Goal: Information Seeking & Learning: Compare options

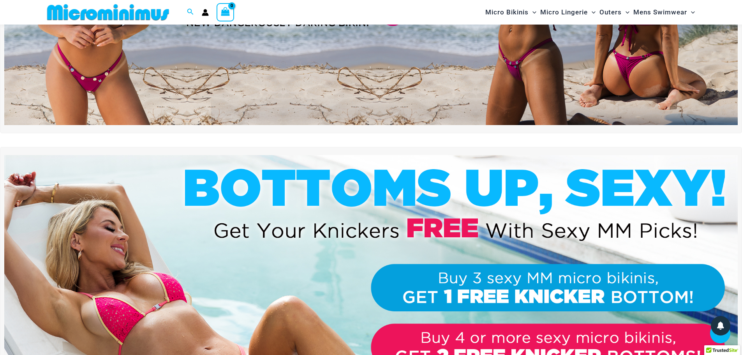
scroll to position [32, 0]
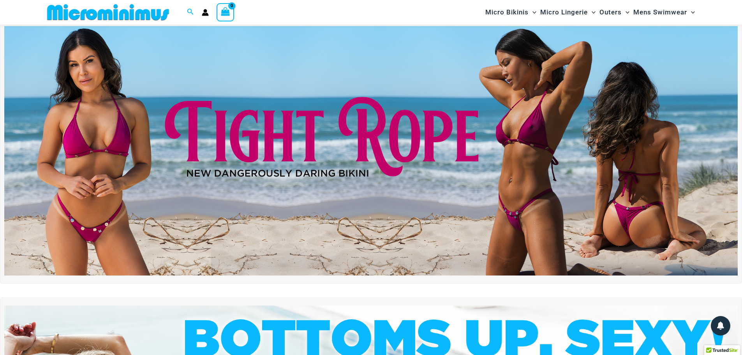
click at [354, 155] on img at bounding box center [371, 150] width 734 height 249
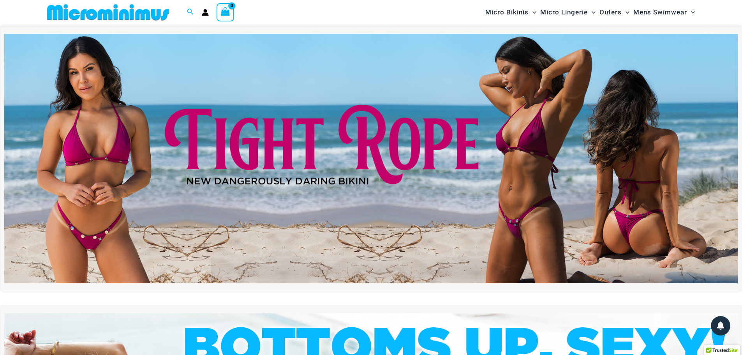
scroll to position [0, 0]
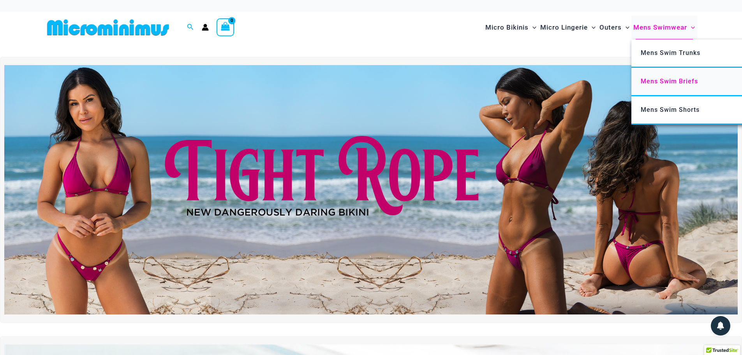
click at [685, 78] on span "Mens Swim Briefs" at bounding box center [669, 81] width 57 height 7
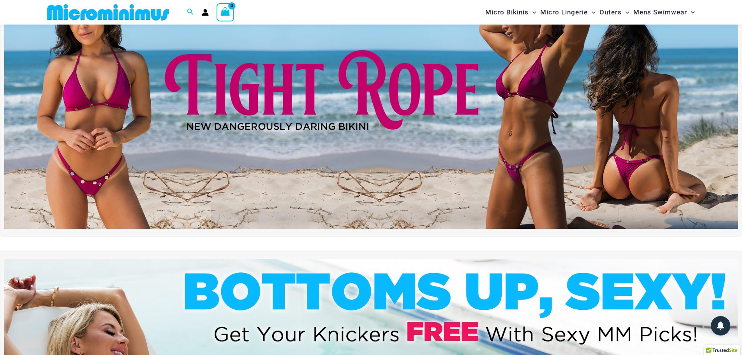
scroll to position [72, 0]
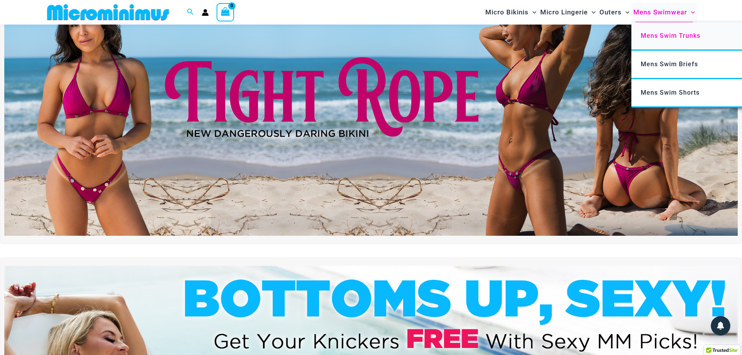
click at [663, 40] on link "Mens Swim Trunks" at bounding box center [748, 36] width 232 height 28
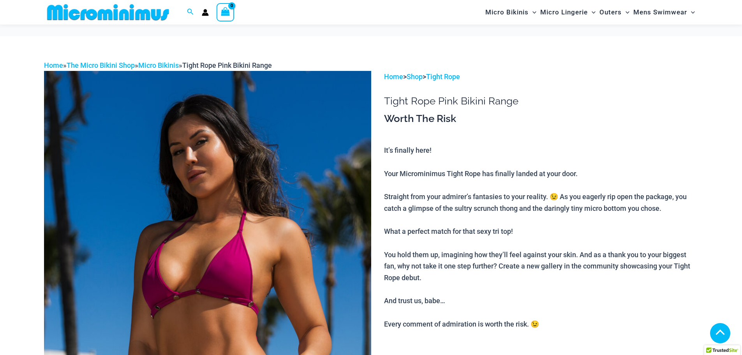
scroll to position [466, 0]
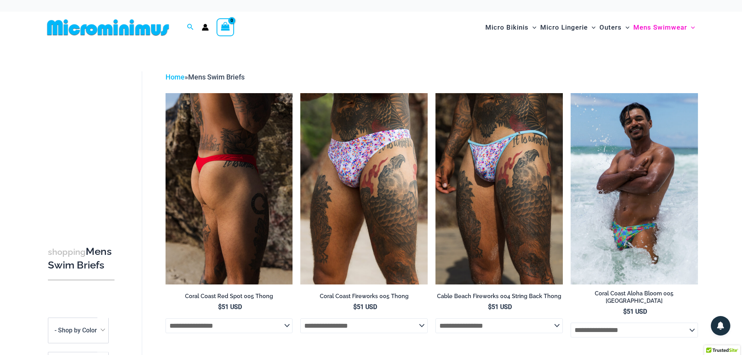
click at [254, 148] on img at bounding box center [229, 188] width 127 height 191
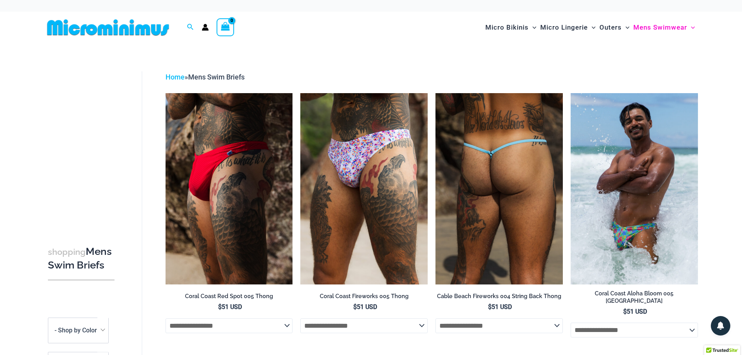
click at [496, 175] on img at bounding box center [499, 188] width 127 height 191
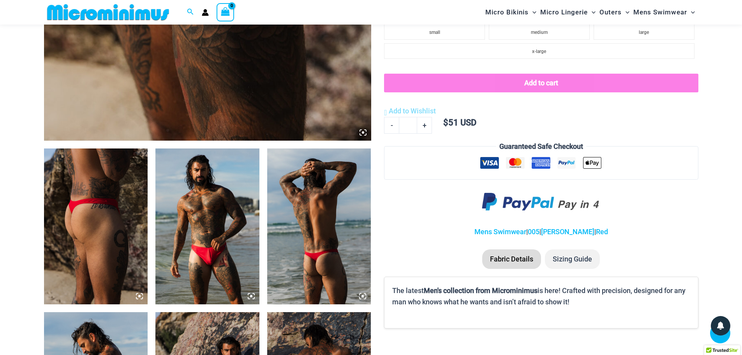
scroll to position [500, 0]
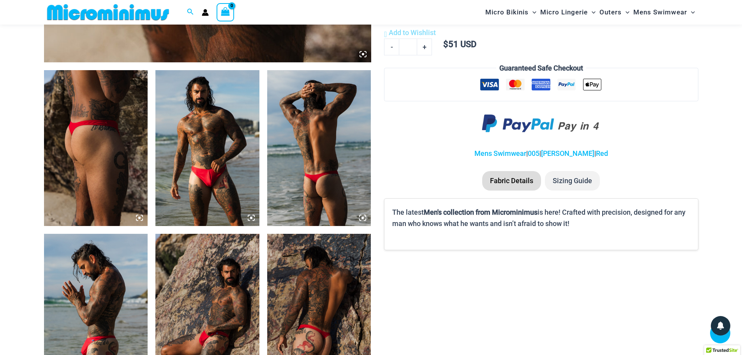
click at [236, 160] on img at bounding box center [207, 148] width 104 height 156
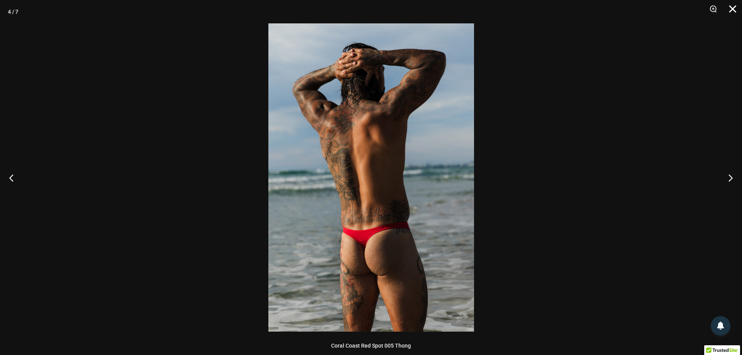
click at [737, 6] on button "Close" at bounding box center [730, 11] width 19 height 23
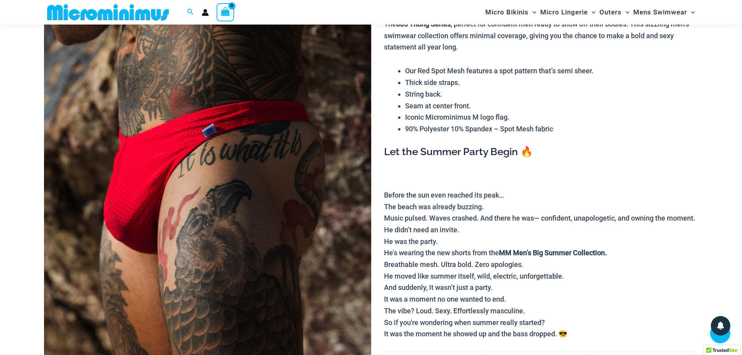
scroll to position [0, 0]
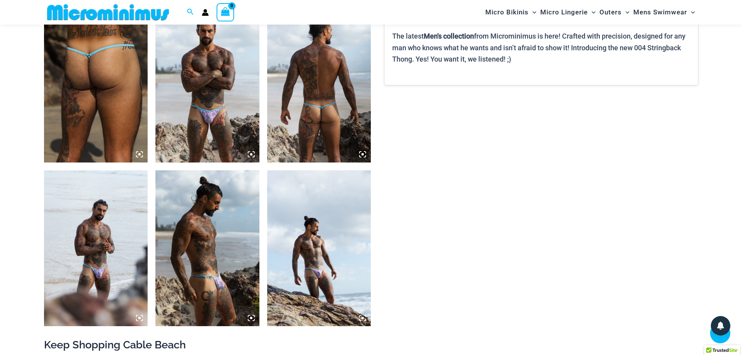
scroll to position [382, 0]
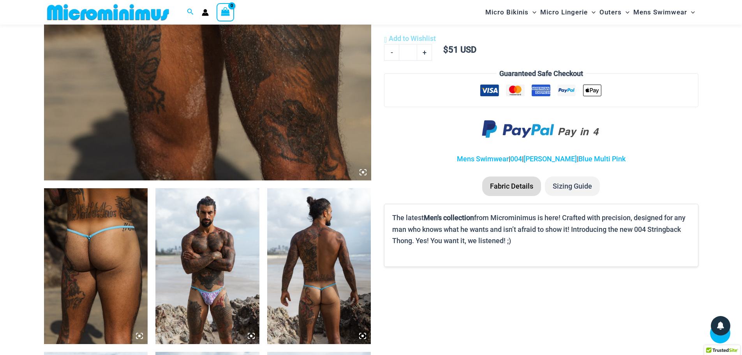
click at [135, 241] on img at bounding box center [96, 266] width 104 height 156
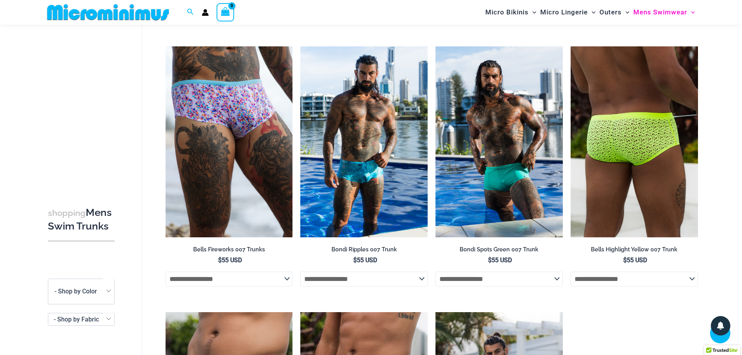
scroll to position [461, 0]
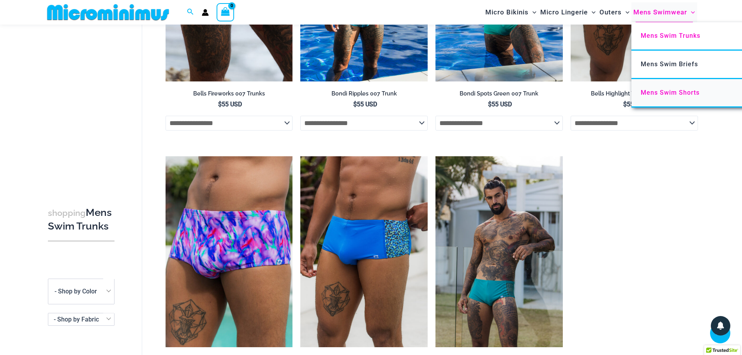
click at [674, 93] on span "Mens Swim Shorts" at bounding box center [670, 92] width 59 height 7
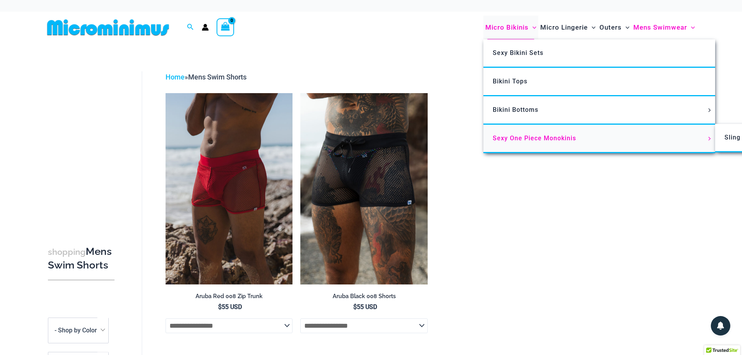
click at [527, 133] on link "Sexy One Piece Monokinis" at bounding box center [600, 139] width 232 height 28
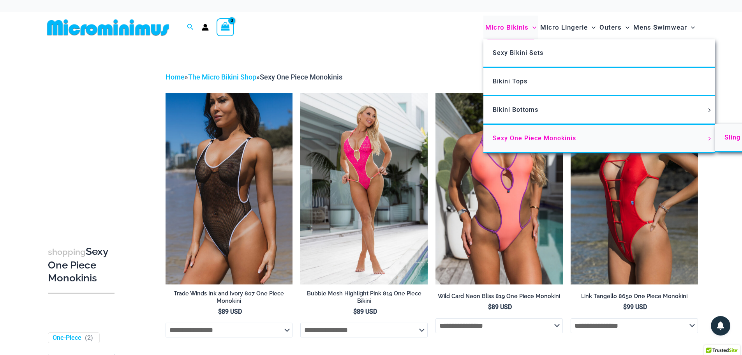
click at [725, 135] on span "Sling Bikinis" at bounding box center [744, 137] width 39 height 7
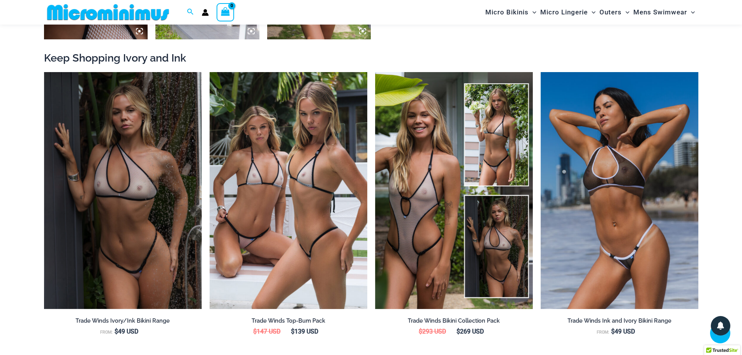
scroll to position [967, 0]
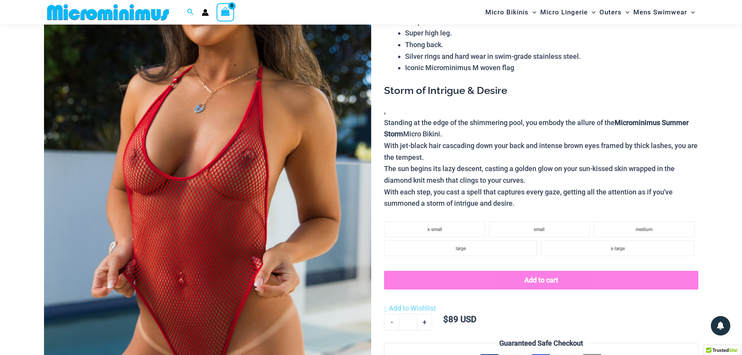
scroll to position [99, 0]
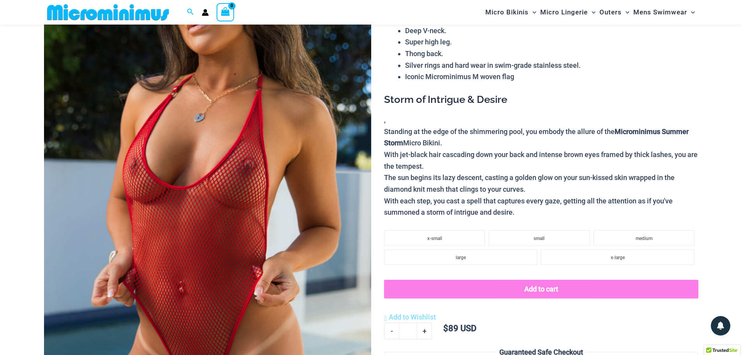
click at [233, 167] on img at bounding box center [207, 217] width 327 height 491
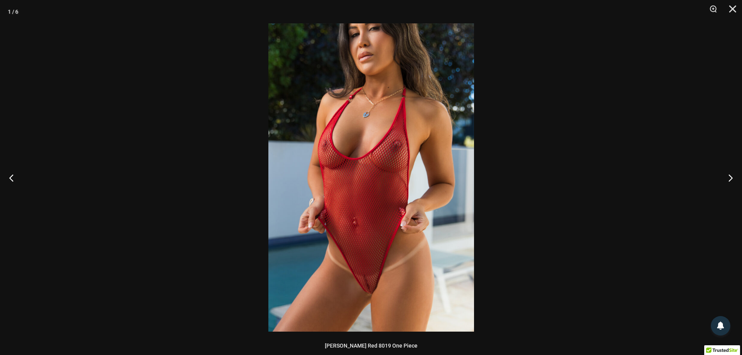
click at [392, 131] on img at bounding box center [372, 177] width 206 height 308
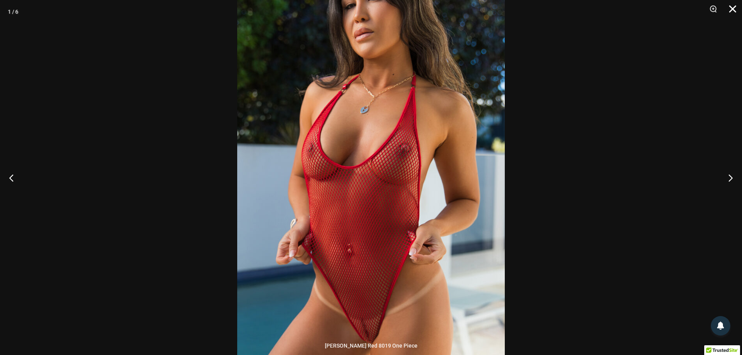
click at [735, 4] on button "Close" at bounding box center [730, 11] width 19 height 23
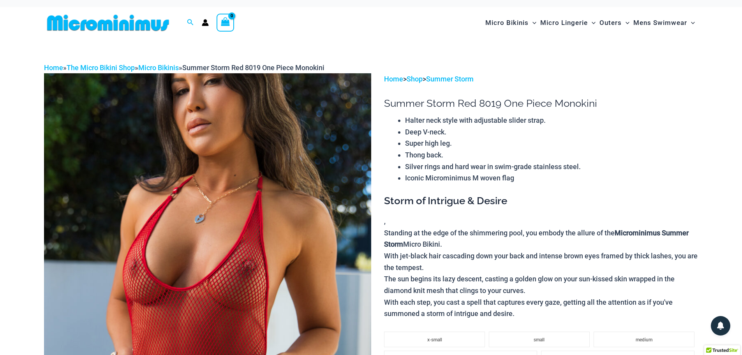
scroll to position [0, 0]
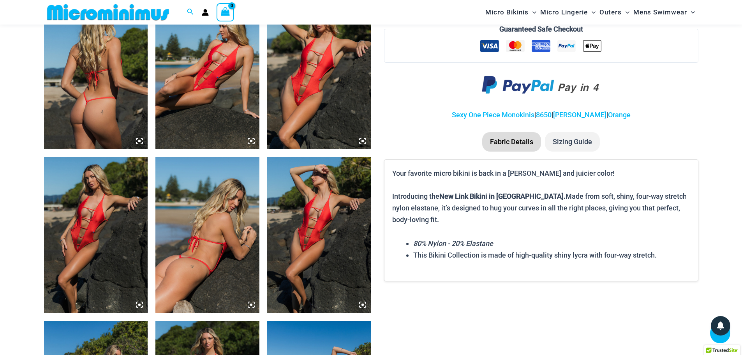
scroll to position [577, 0]
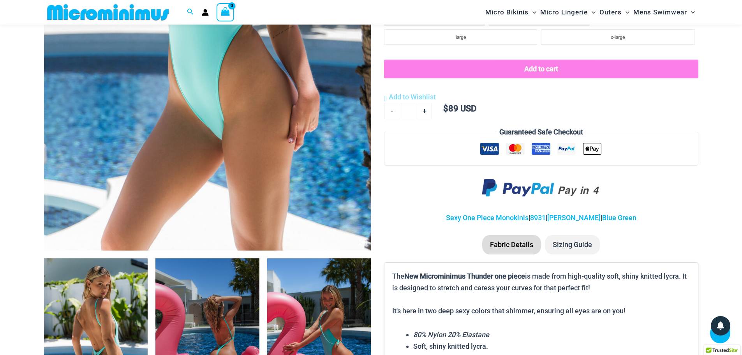
scroll to position [539, 0]
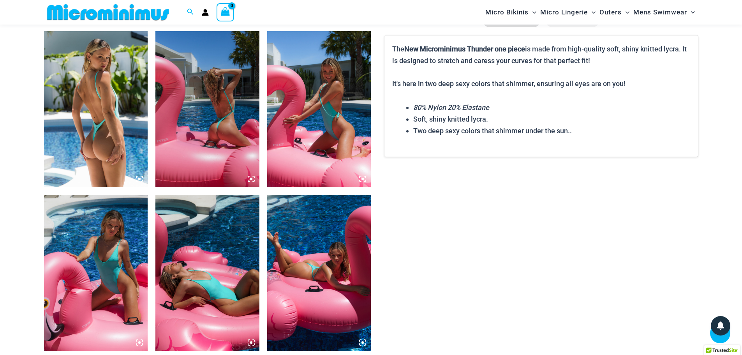
click at [102, 111] on img at bounding box center [96, 109] width 104 height 156
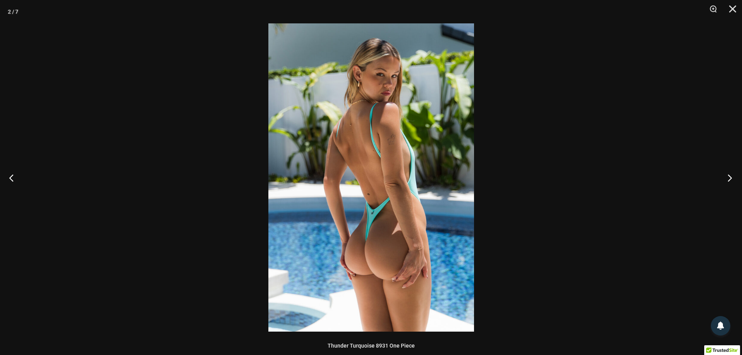
click at [726, 173] on button "Next" at bounding box center [727, 177] width 29 height 39
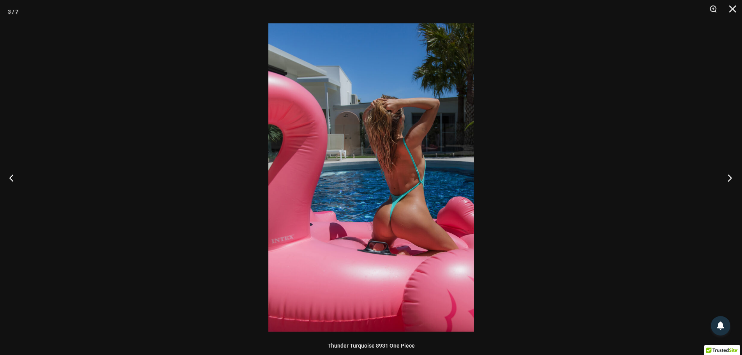
click at [726, 173] on button "Next" at bounding box center [727, 177] width 29 height 39
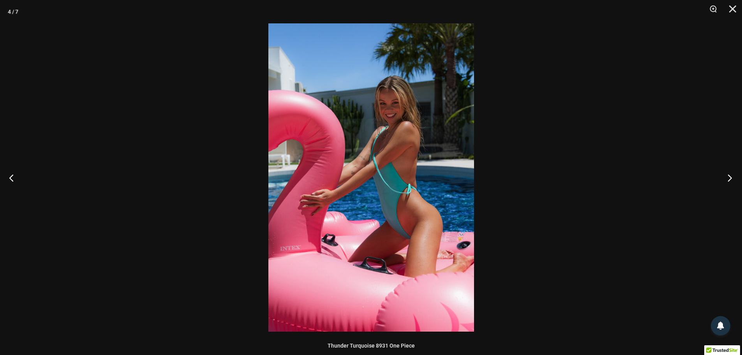
click at [726, 173] on button "Next" at bounding box center [727, 177] width 29 height 39
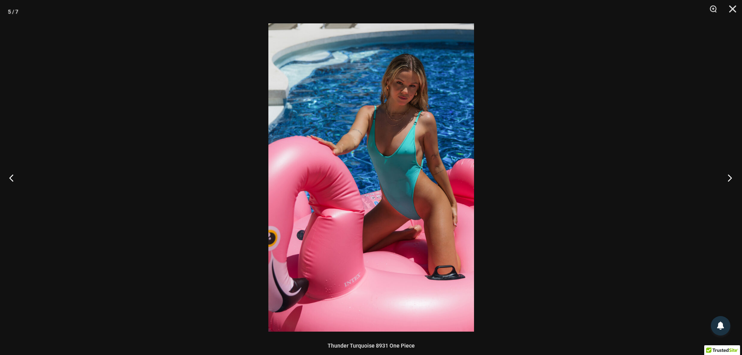
click at [726, 173] on button "Next" at bounding box center [727, 177] width 29 height 39
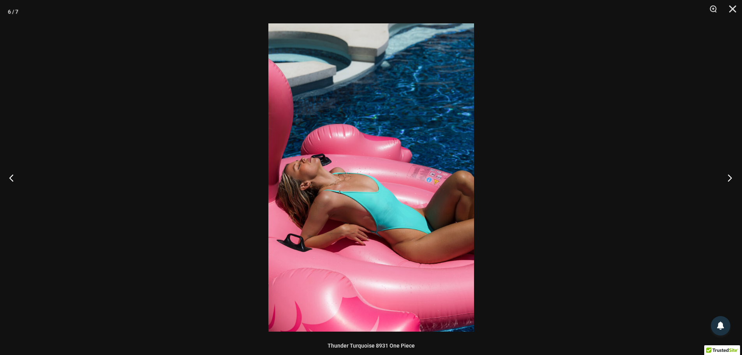
click at [726, 173] on button "Next" at bounding box center [727, 177] width 29 height 39
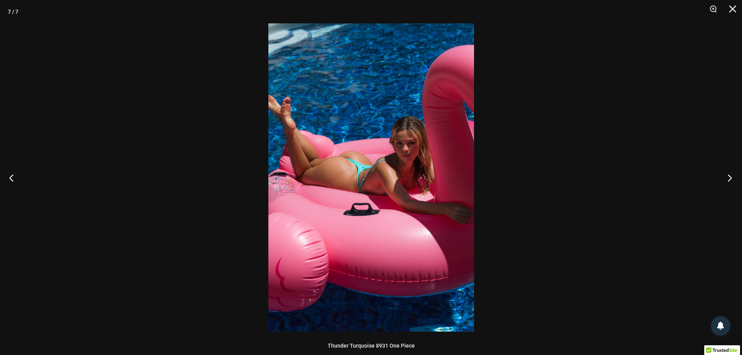
click at [726, 173] on button "Next" at bounding box center [727, 177] width 29 height 39
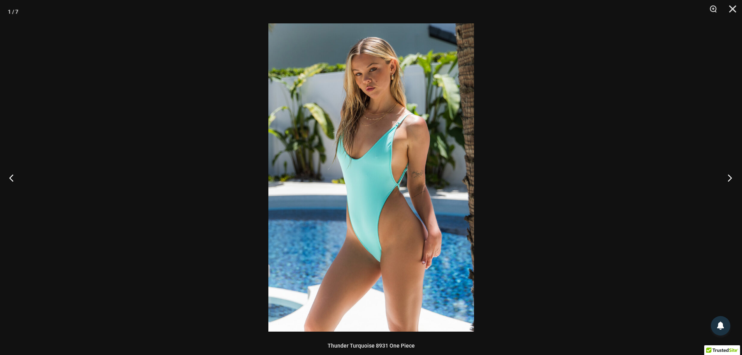
click at [726, 173] on button "Next" at bounding box center [727, 177] width 29 height 39
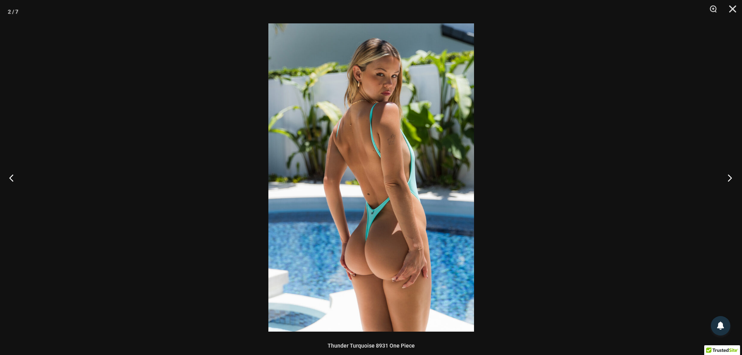
click at [726, 173] on button "Next" at bounding box center [727, 177] width 29 height 39
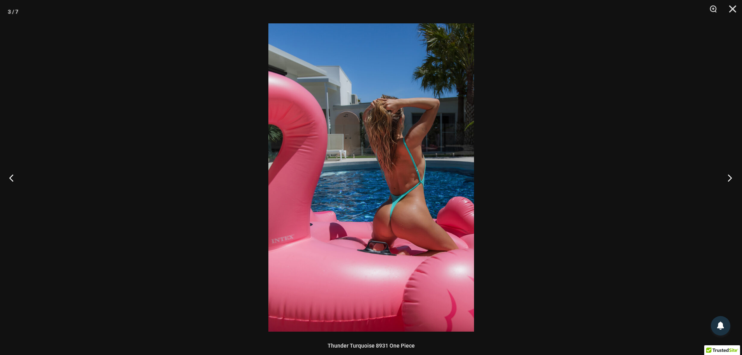
click at [726, 173] on button "Next" at bounding box center [727, 177] width 29 height 39
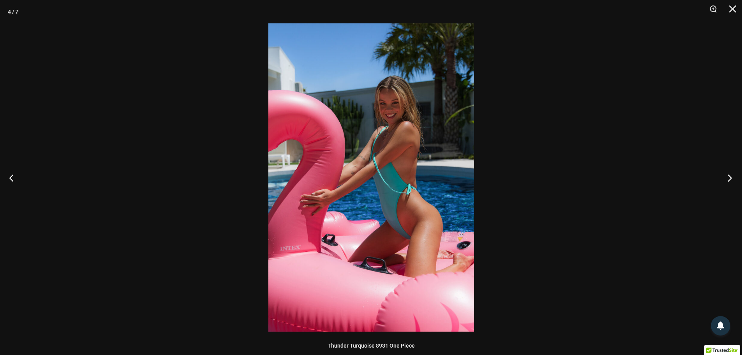
click at [726, 173] on button "Next" at bounding box center [727, 177] width 29 height 39
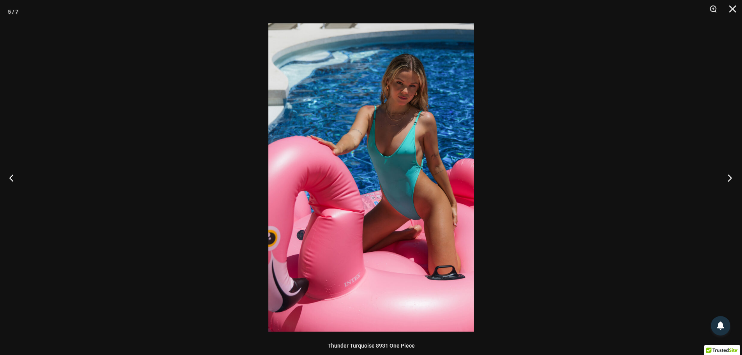
click at [726, 173] on button "Next" at bounding box center [727, 177] width 29 height 39
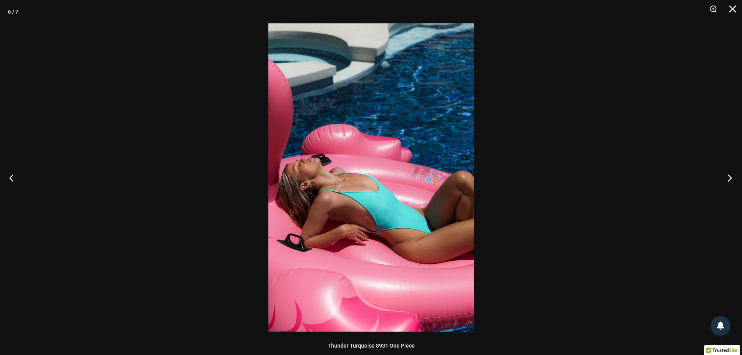
click at [726, 173] on button "Next" at bounding box center [727, 177] width 29 height 39
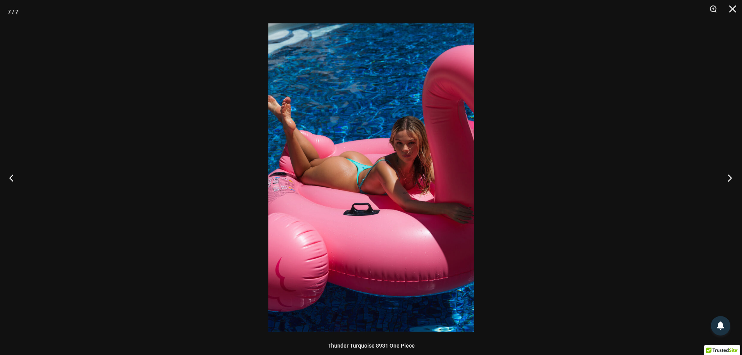
click at [726, 173] on button "Next" at bounding box center [727, 177] width 29 height 39
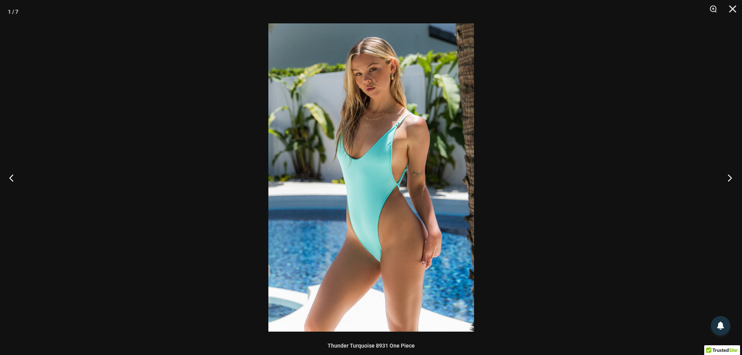
click at [726, 173] on button "Next" at bounding box center [727, 177] width 29 height 39
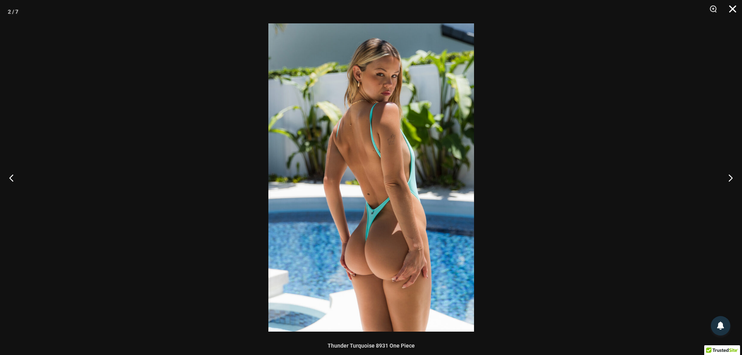
click at [736, 11] on button "Close" at bounding box center [730, 11] width 19 height 23
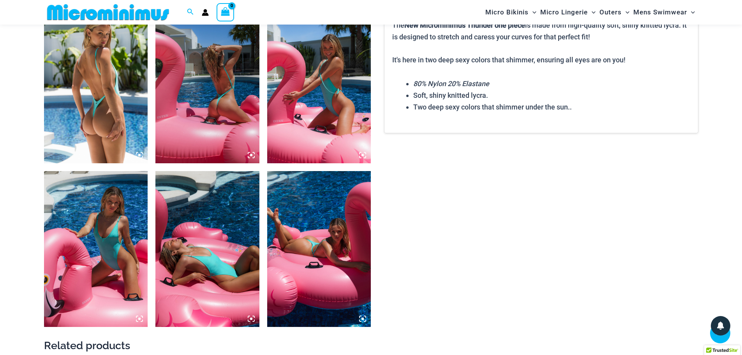
scroll to position [500, 0]
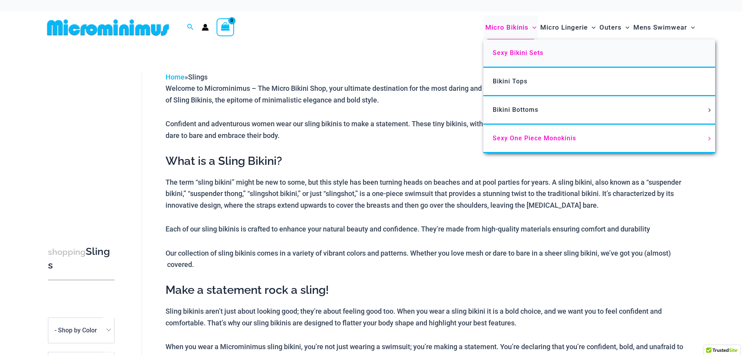
click at [519, 55] on span "Sexy Bikini Sets" at bounding box center [518, 52] width 51 height 7
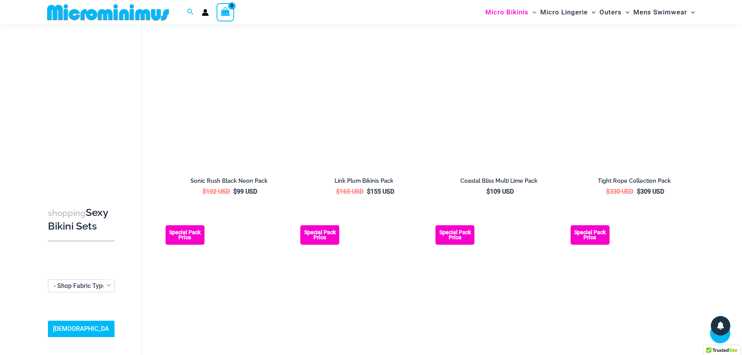
scroll to position [1746, 0]
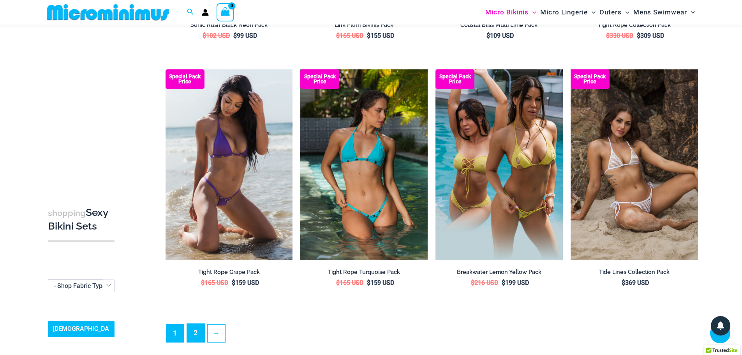
click at [200, 329] on link "2" at bounding box center [196, 333] width 18 height 18
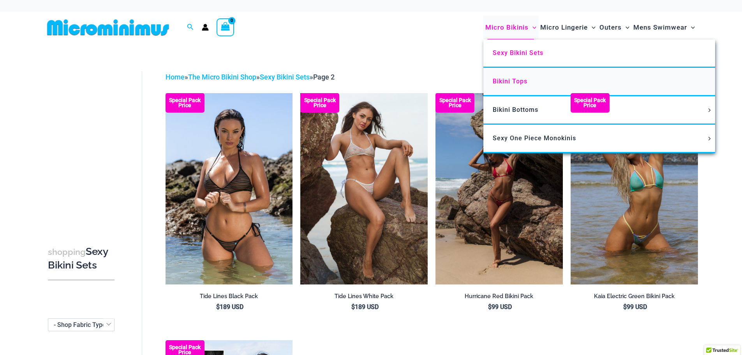
click at [512, 86] on link "Bikini Tops" at bounding box center [600, 82] width 232 height 28
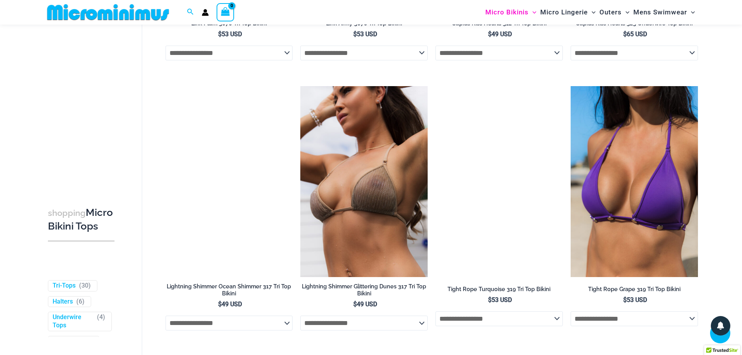
scroll to position [2219, 0]
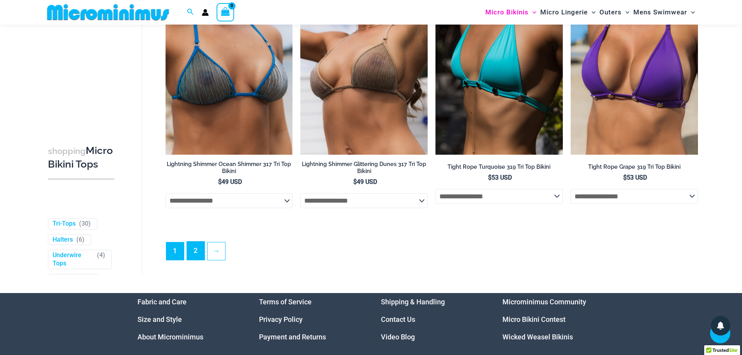
click at [196, 253] on link "2" at bounding box center [196, 251] width 18 height 18
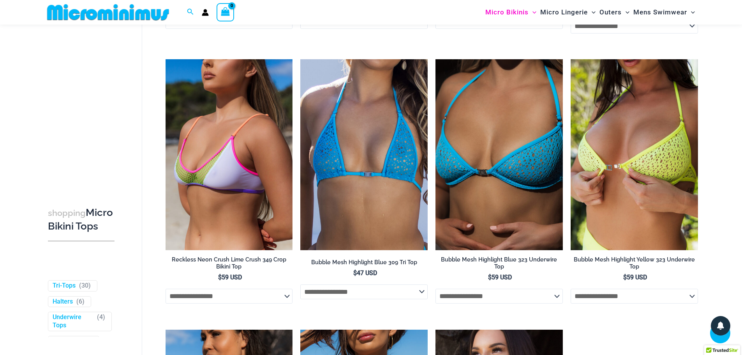
scroll to position [344, 0]
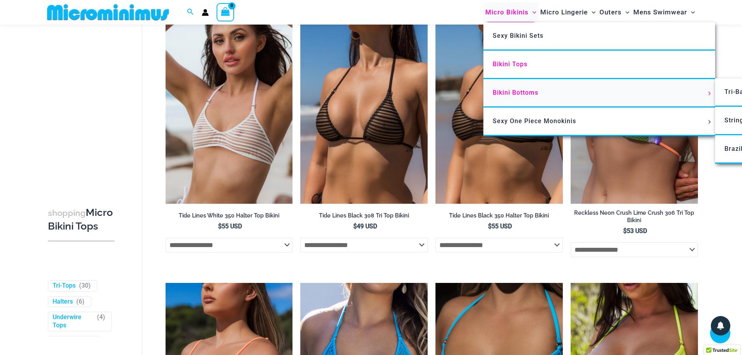
click at [552, 95] on link "Bikini Bottoms" at bounding box center [600, 93] width 232 height 28
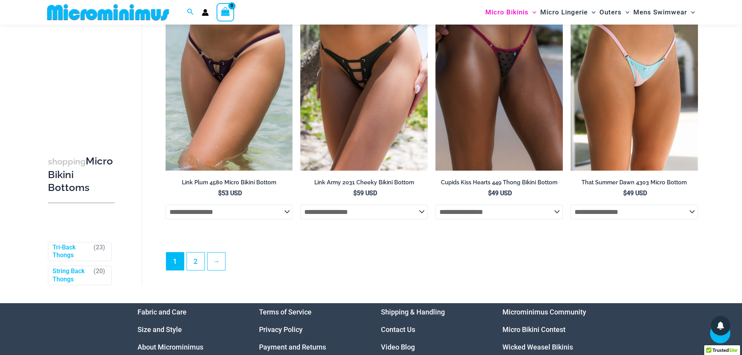
scroll to position [2450, 0]
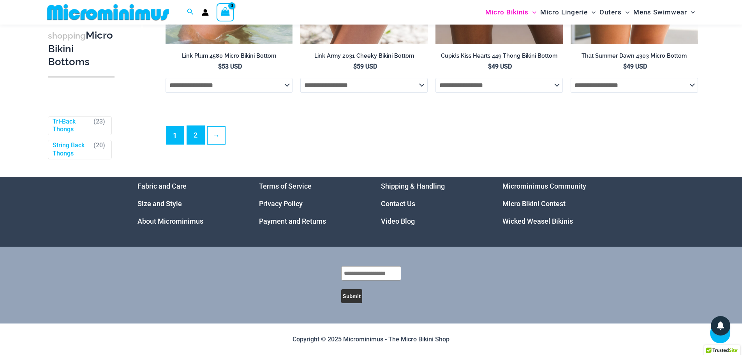
click at [194, 140] on link "2" at bounding box center [196, 135] width 18 height 18
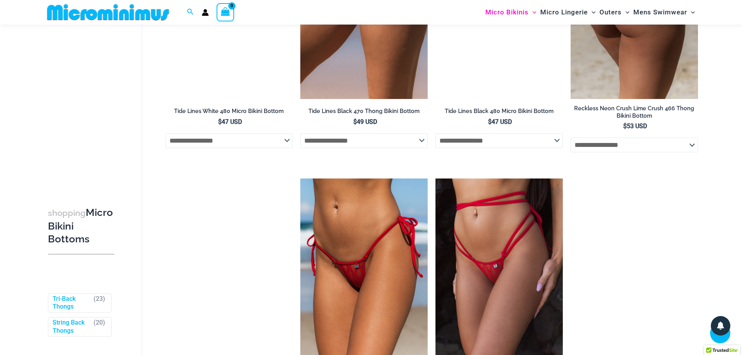
scroll to position [854, 0]
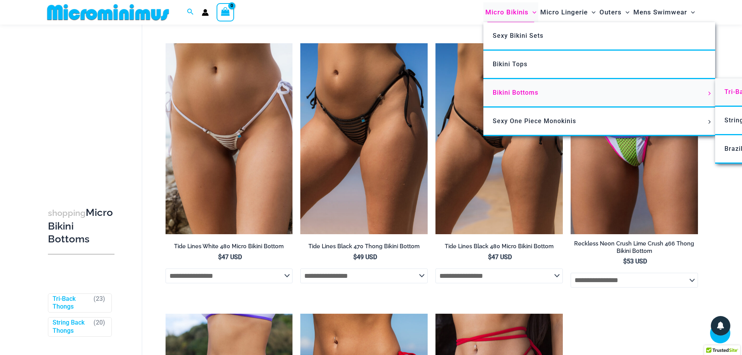
click at [725, 90] on span "Tri-Back Thongs" at bounding box center [750, 91] width 51 height 7
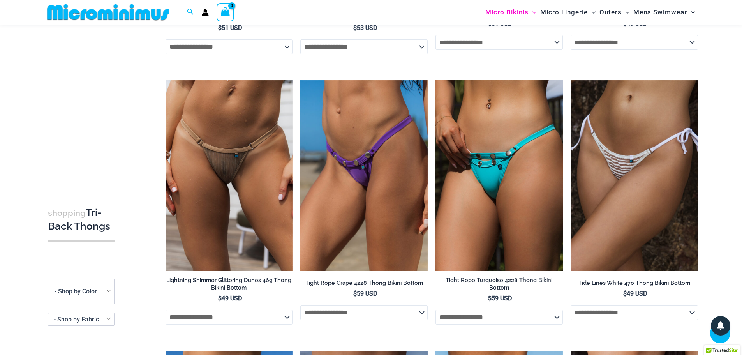
scroll to position [1087, 0]
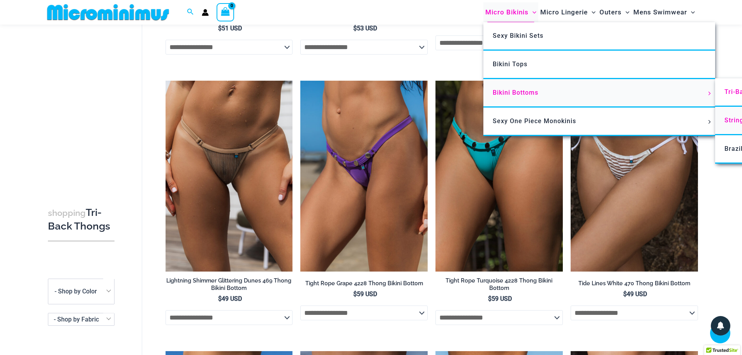
click at [725, 123] on span "String Back Thongs" at bounding box center [756, 120] width 62 height 7
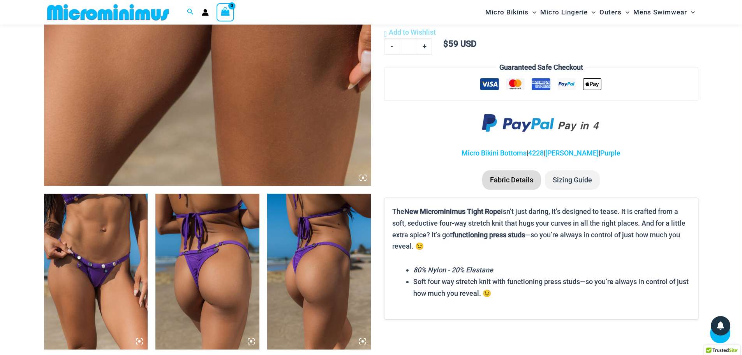
scroll to position [460, 0]
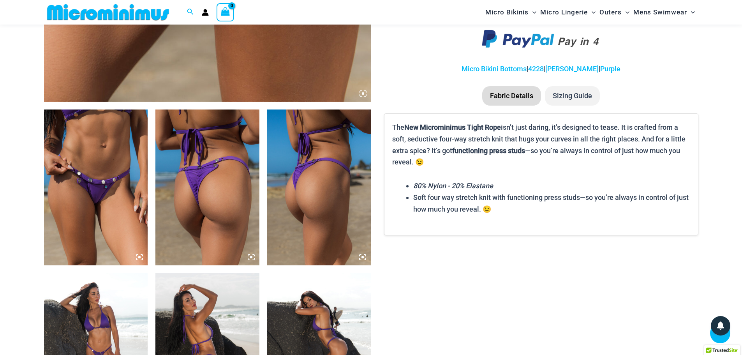
click at [210, 219] on img at bounding box center [207, 188] width 104 height 156
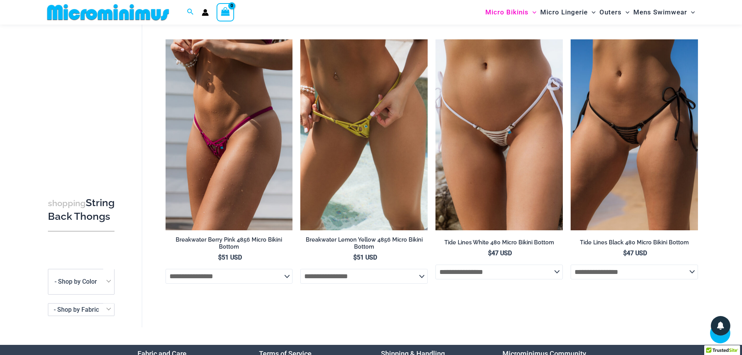
scroll to position [1123, 0]
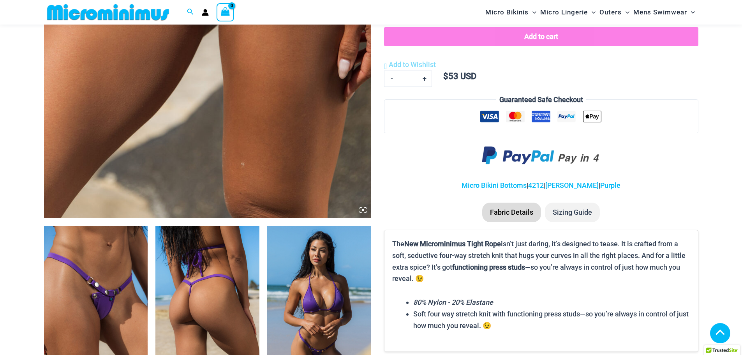
scroll to position [500, 0]
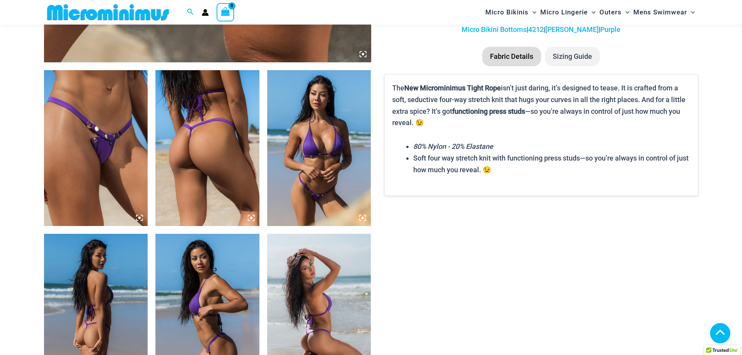
click at [214, 154] on img at bounding box center [207, 148] width 104 height 156
